Goal: Use online tool/utility: Utilize a website feature to perform a specific function

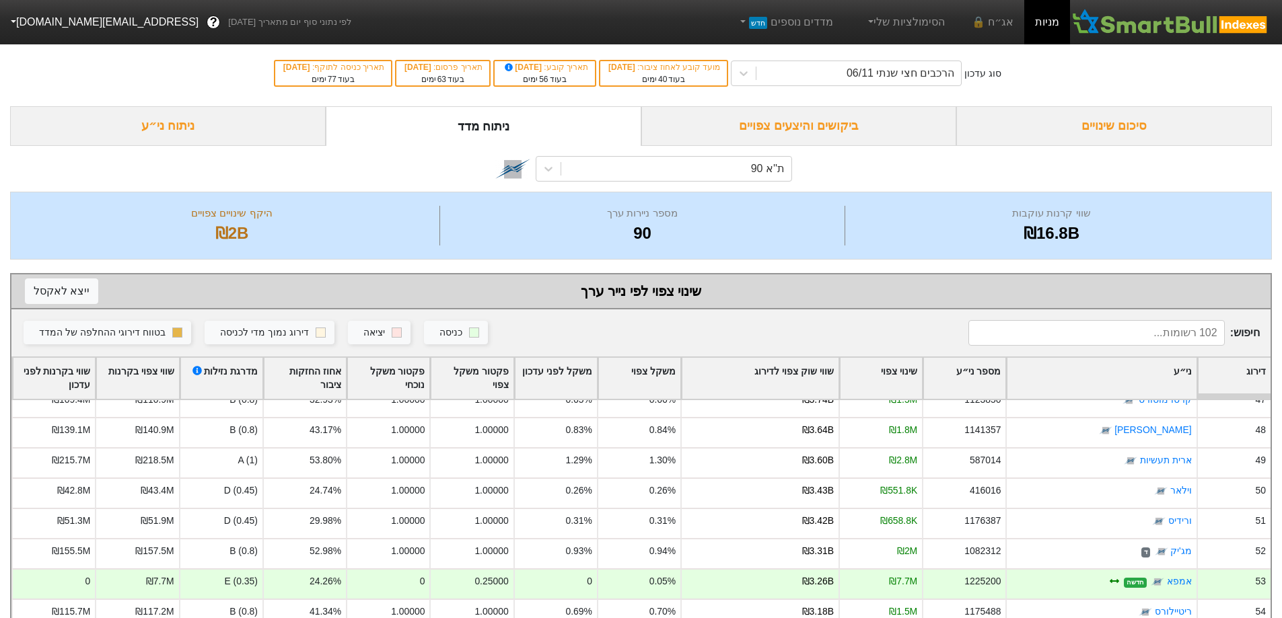
click at [174, 124] on div "ניתוח ני״ע" at bounding box center [168, 126] width 316 height 40
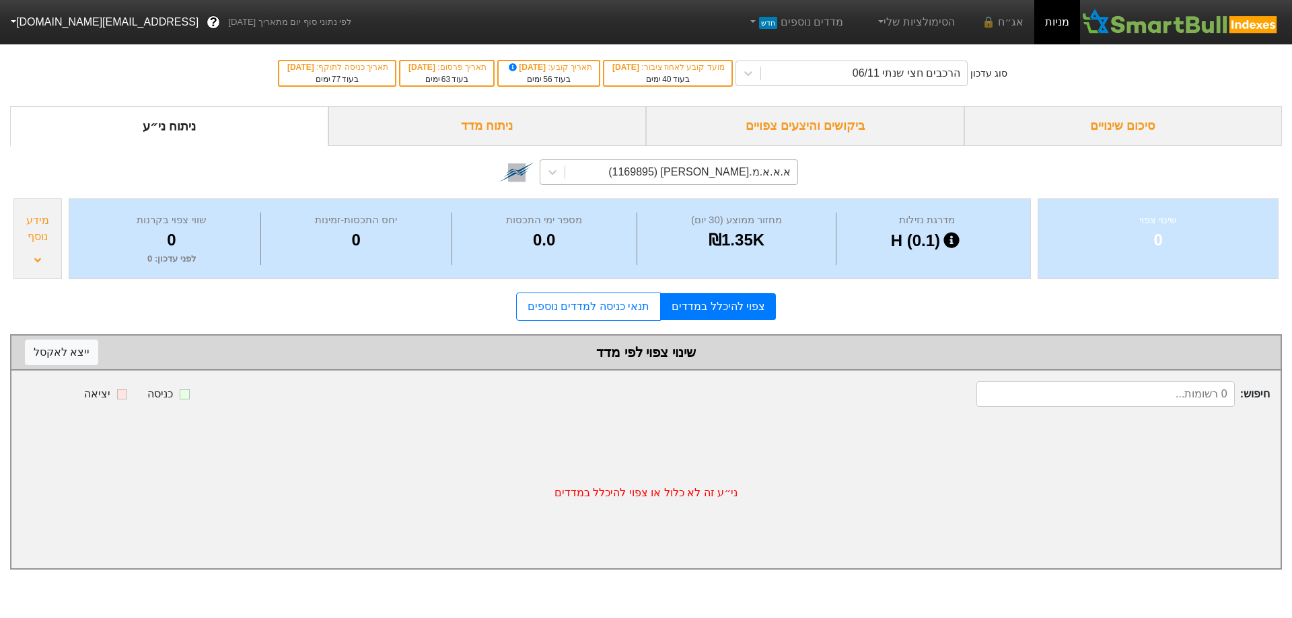
click at [741, 172] on div "א.א.א.מ.[PERSON_NAME] (1169895)" at bounding box center [699, 172] width 182 height 16
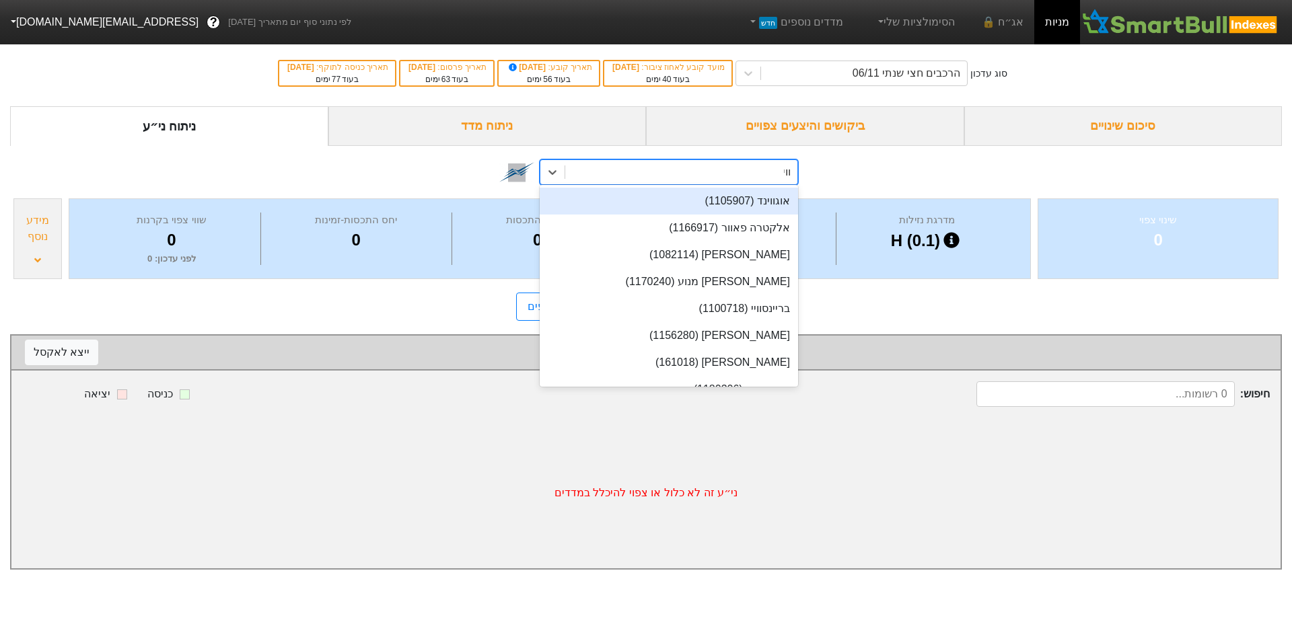
type input "וויש"
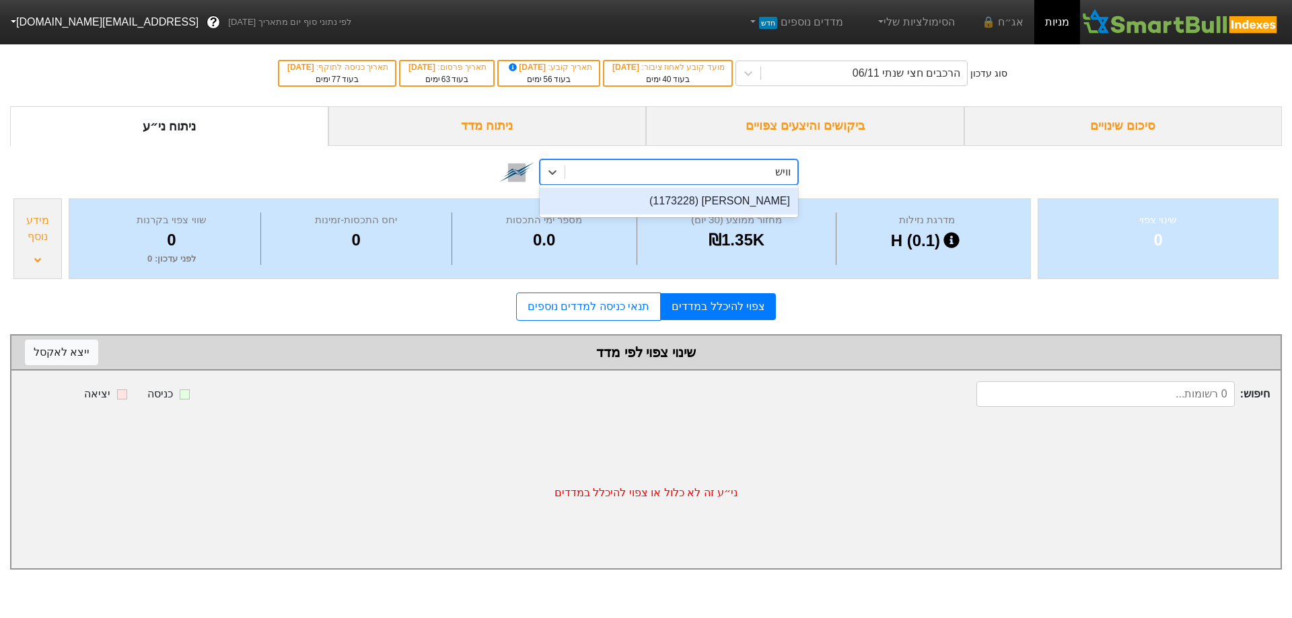
click at [739, 201] on div "[PERSON_NAME] (1173228)" at bounding box center [669, 201] width 258 height 27
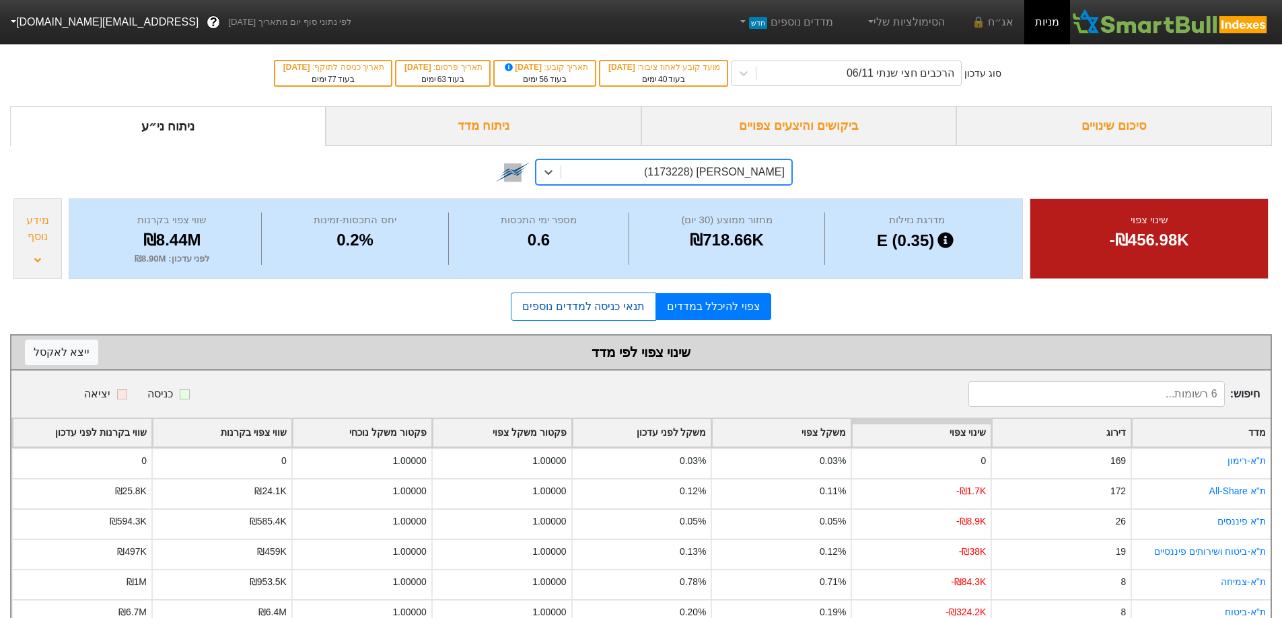
click at [589, 303] on link "תנאי כניסה למדדים נוספים" at bounding box center [583, 307] width 145 height 28
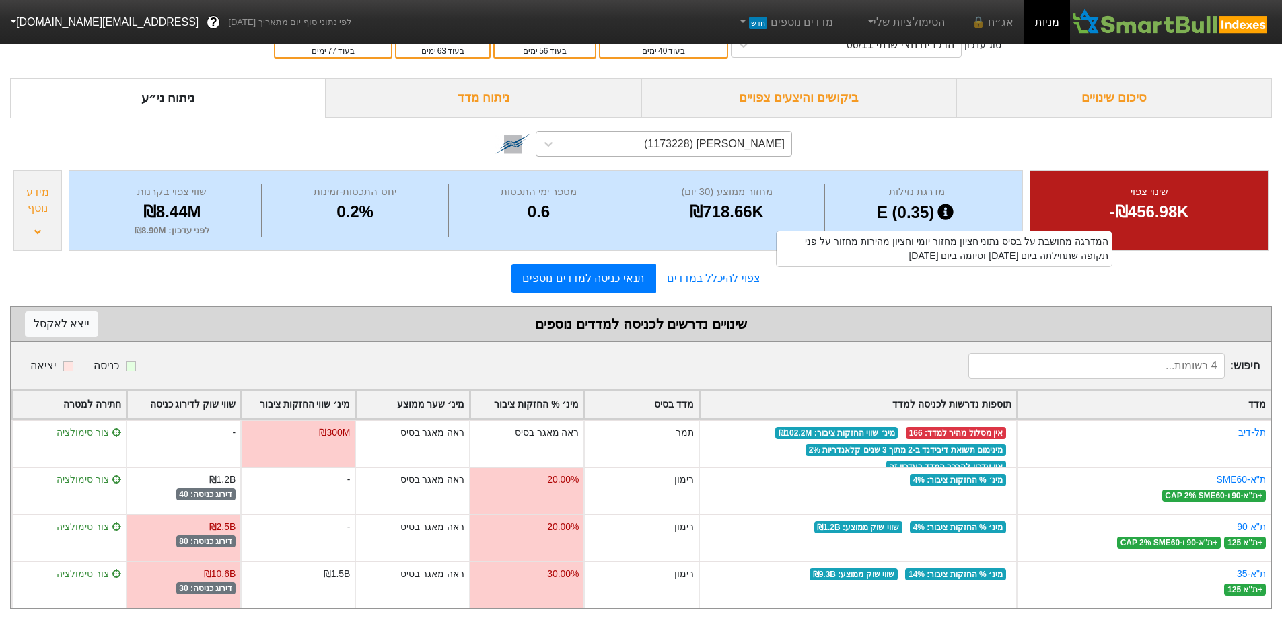
scroll to position [43, 0]
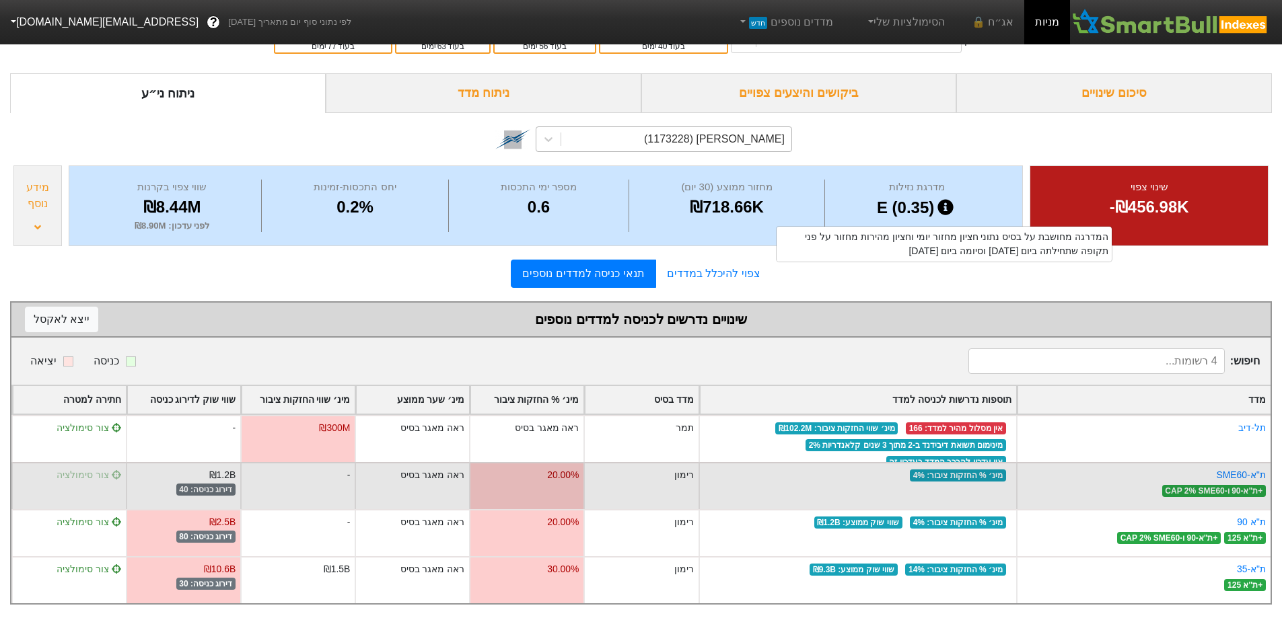
click at [86, 470] on span "צור סימולציה" at bounding box center [89, 475] width 65 height 11
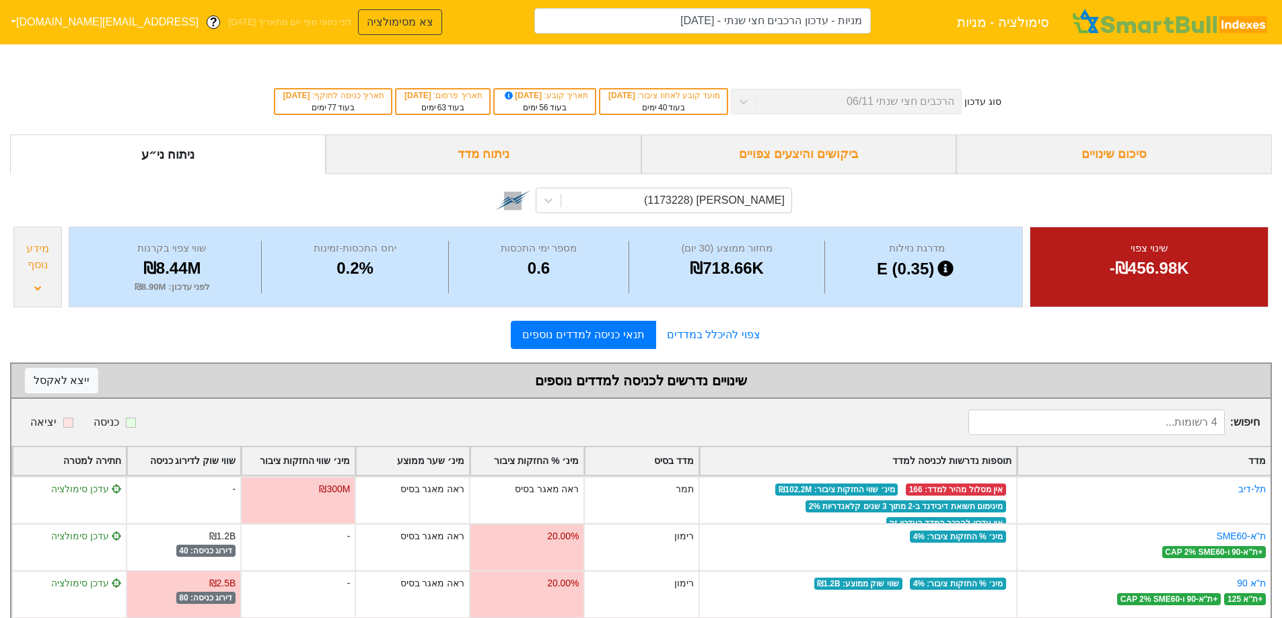
type input "מניות - עדכון הרכבים חצי שנתי - [DATE] ([PERSON_NAME])"
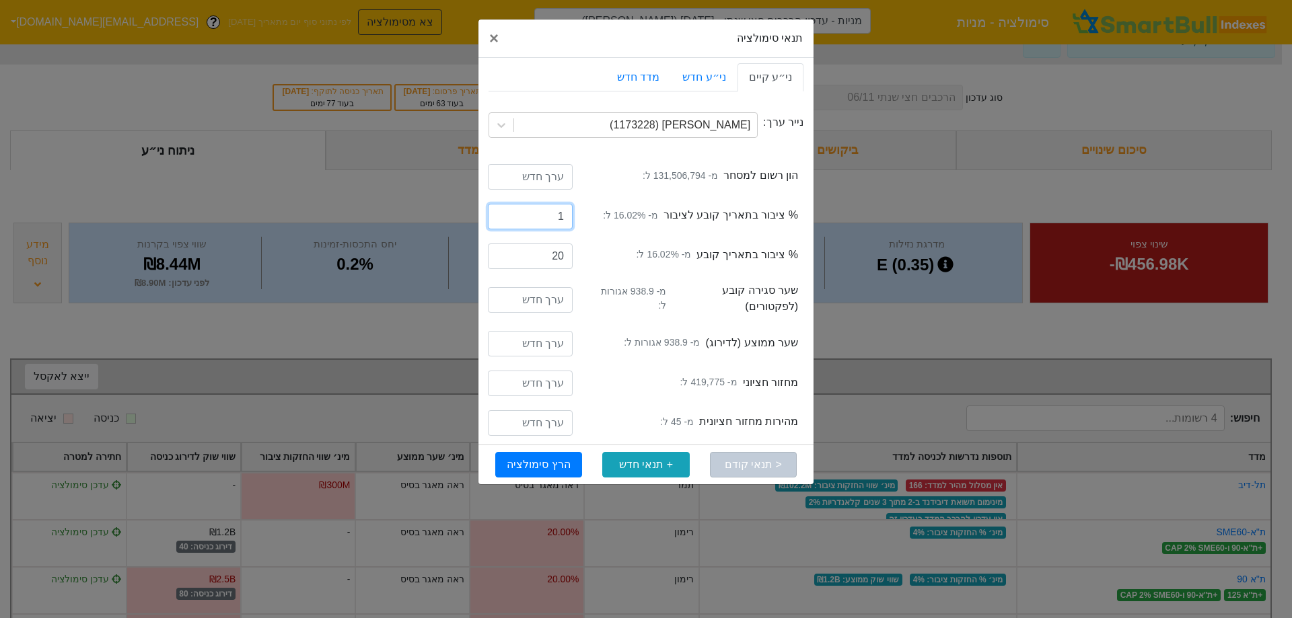
click at [503, 215] on input "1" at bounding box center [530, 217] width 85 height 26
type input "0"
click at [498, 218] on input "0" at bounding box center [530, 217] width 85 height 26
click at [542, 466] on button "הרץ סימולציה" at bounding box center [538, 465] width 87 height 26
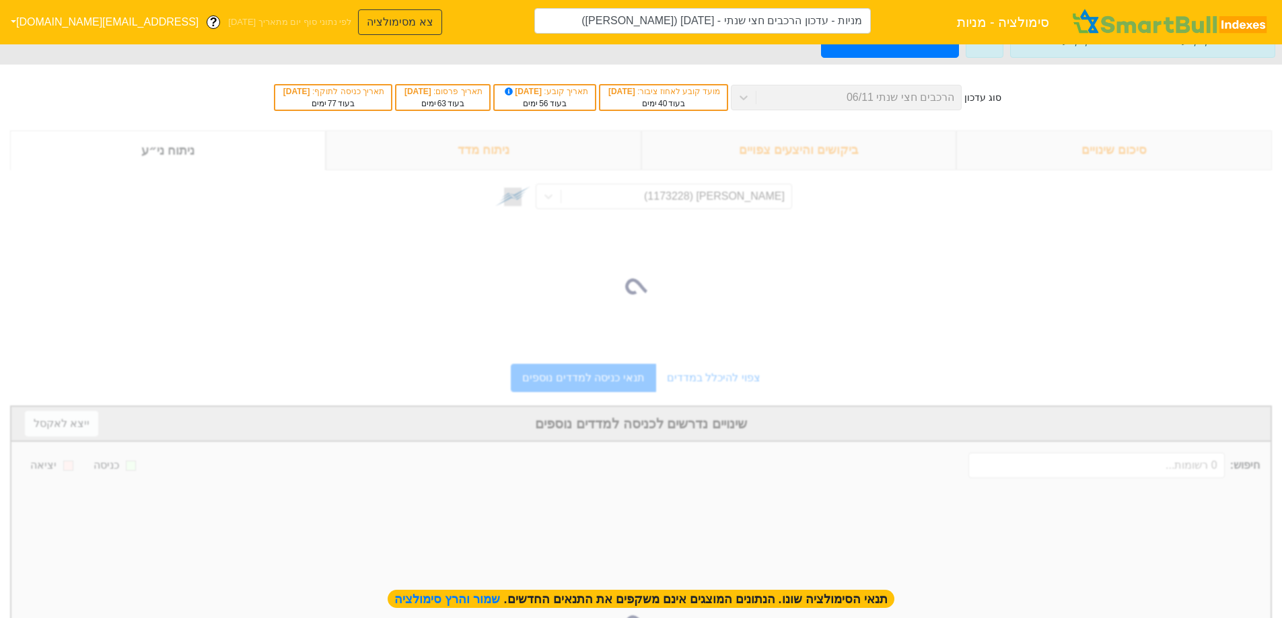
type input "מניות - עדכון הרכבים חצי שנתי - [DATE] ([PERSON_NAME])"
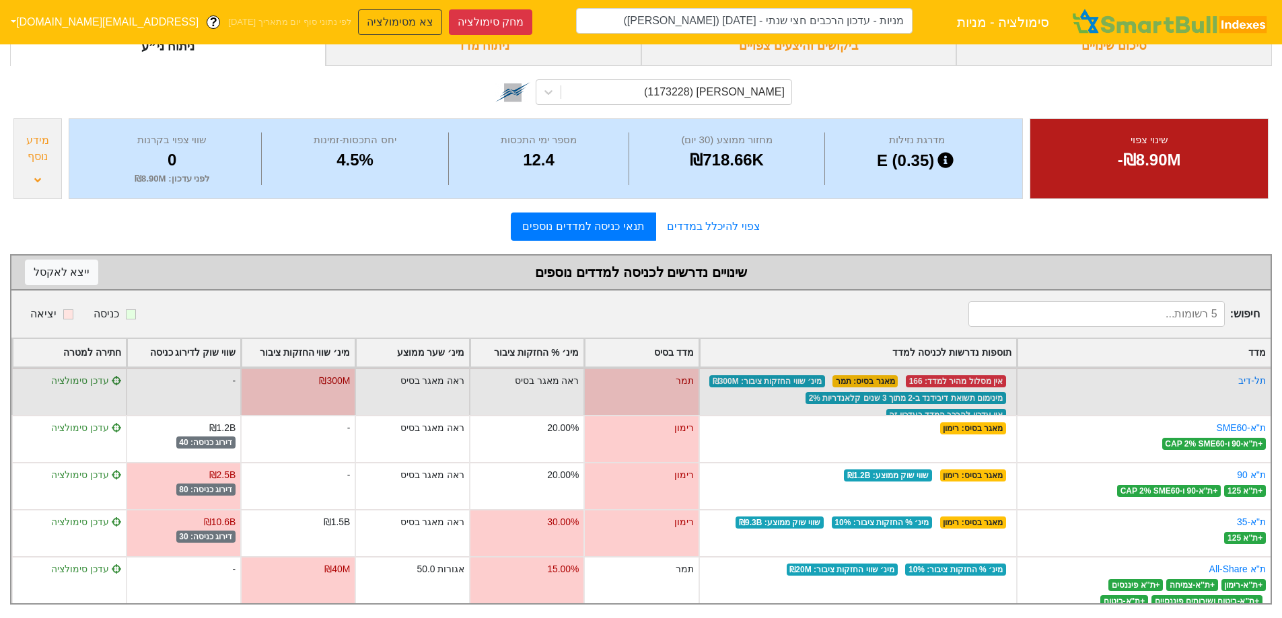
scroll to position [157, 0]
